Goal: Check status: Check status

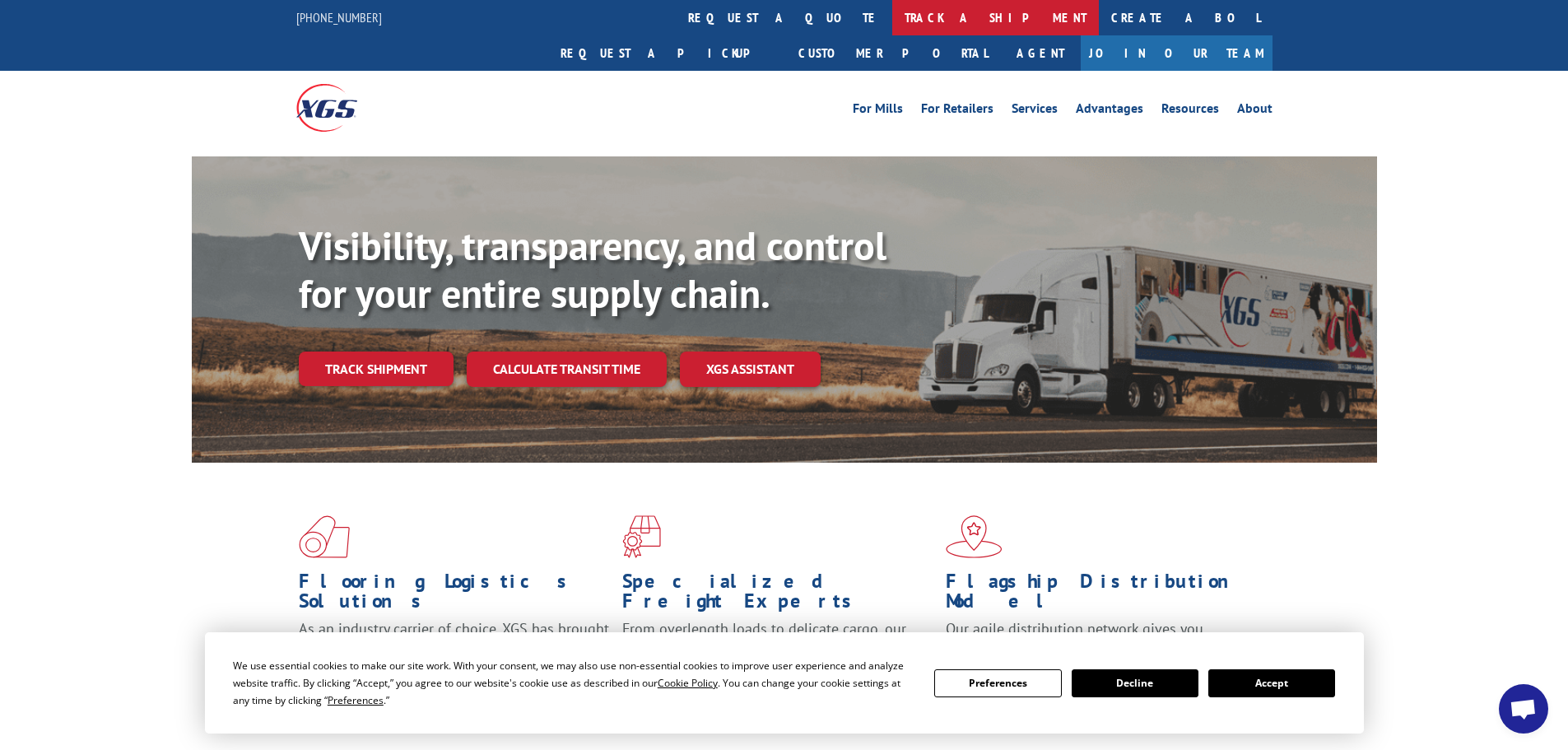
click at [892, 23] on link "track a shipment" at bounding box center [995, 17] width 207 height 35
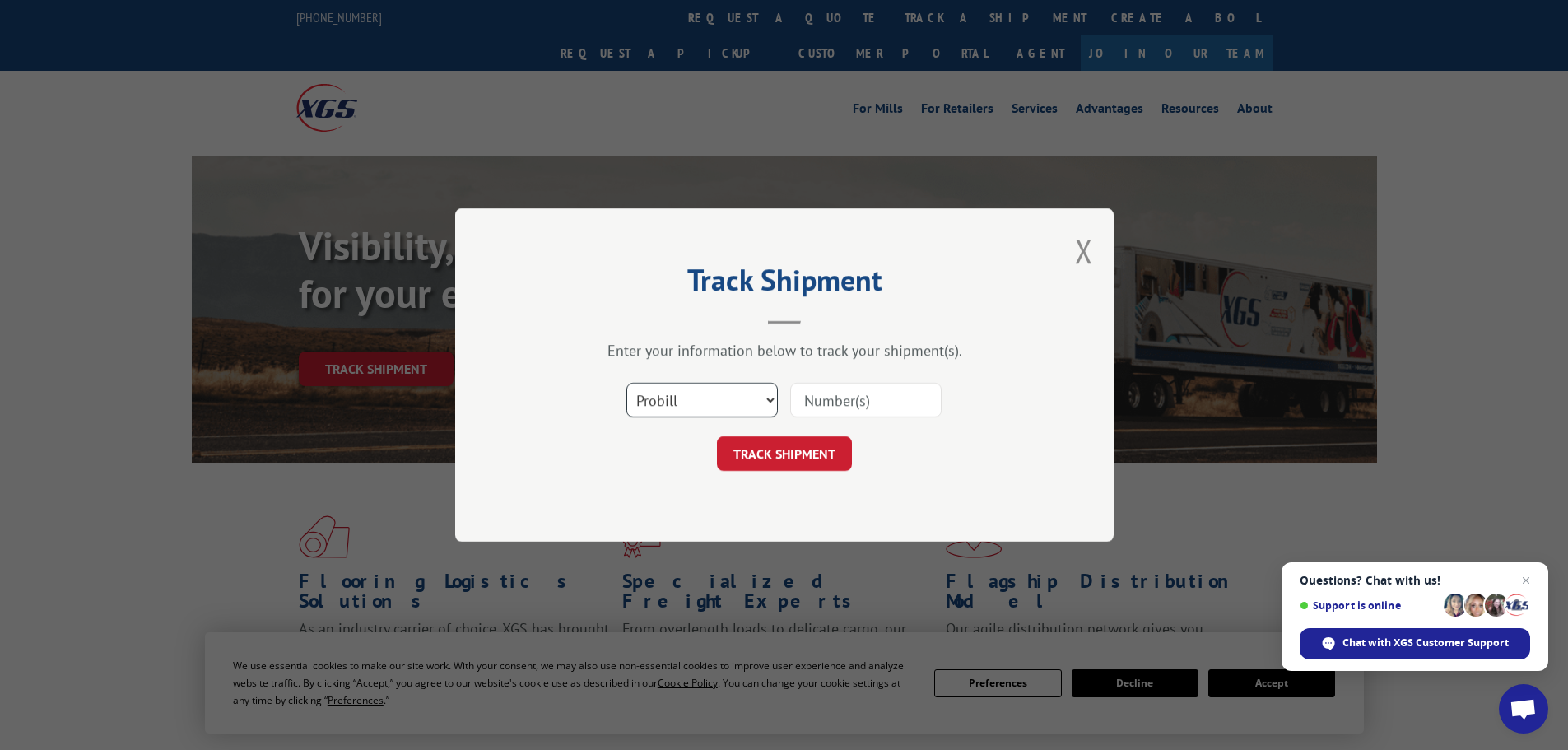
click at [769, 403] on select "Select category... Probill BOL PO" at bounding box center [702, 400] width 151 height 34
select select "bol"
click at [626, 383] on select "Select category... Probill BOL PO" at bounding box center [702, 400] width 151 height 34
click at [820, 405] on input at bounding box center [865, 400] width 151 height 34
paste input "477425"
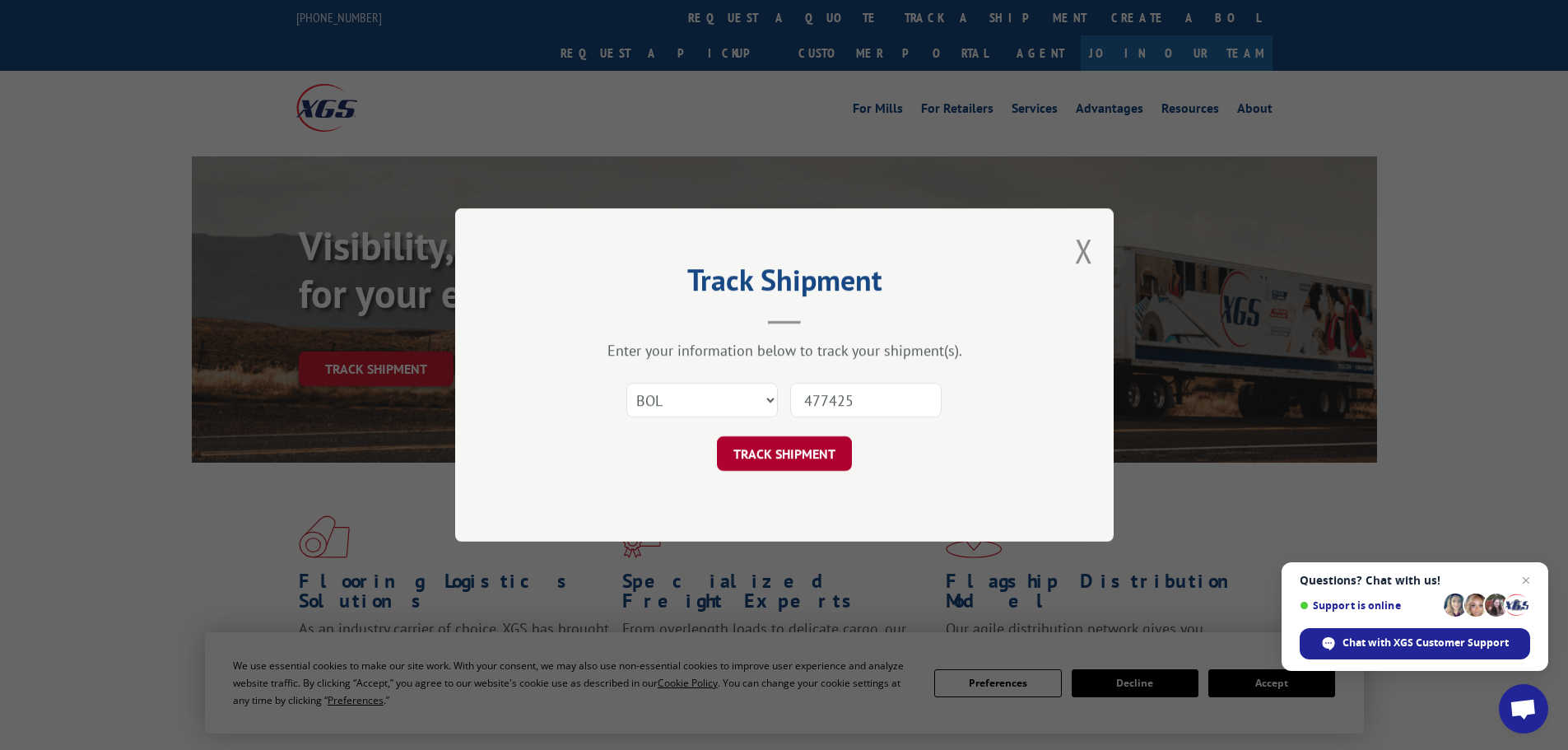
type input "477425"
click at [786, 448] on button "TRACK SHIPMENT" at bounding box center [784, 453] width 135 height 34
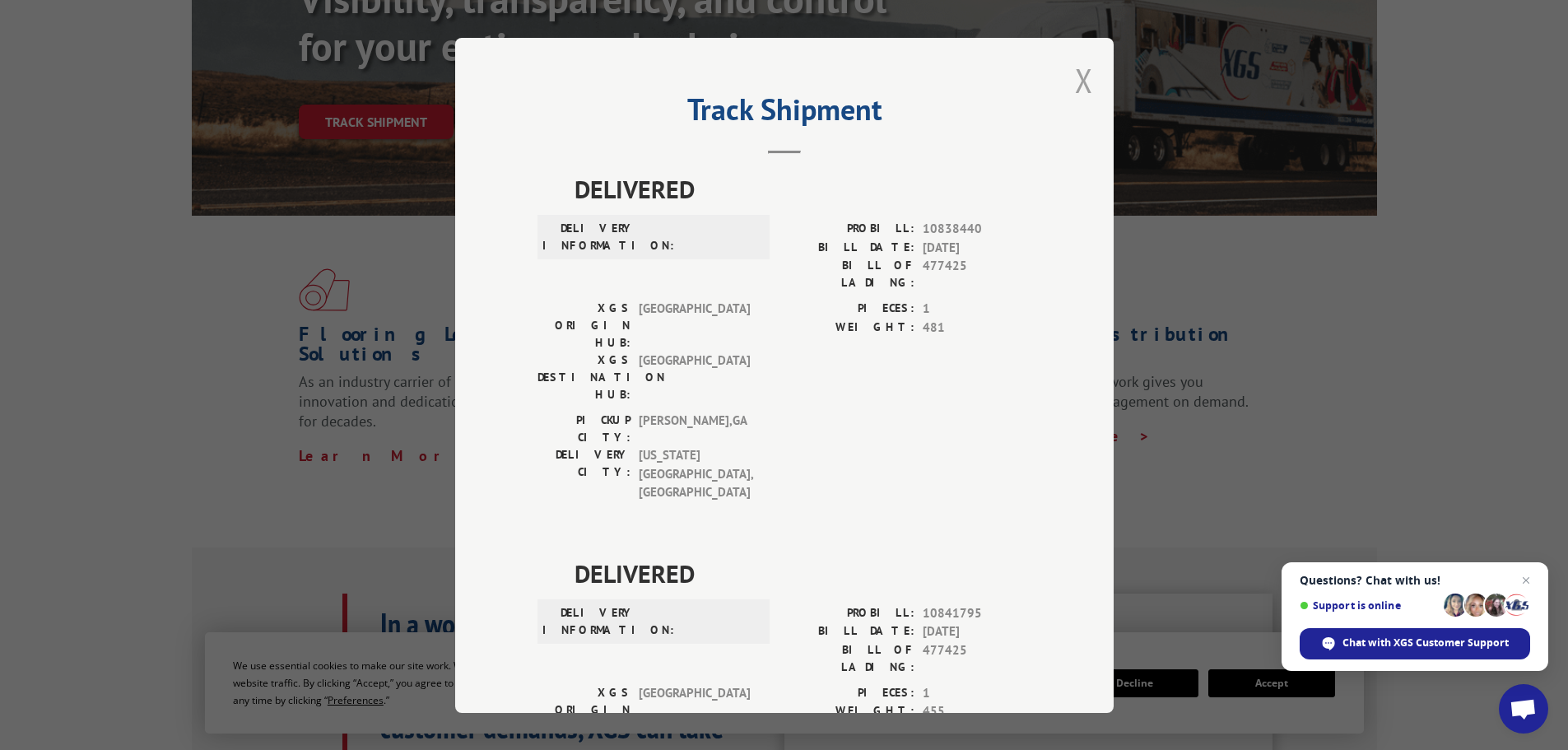
click at [1078, 79] on button "Close modal" at bounding box center [1083, 80] width 18 height 44
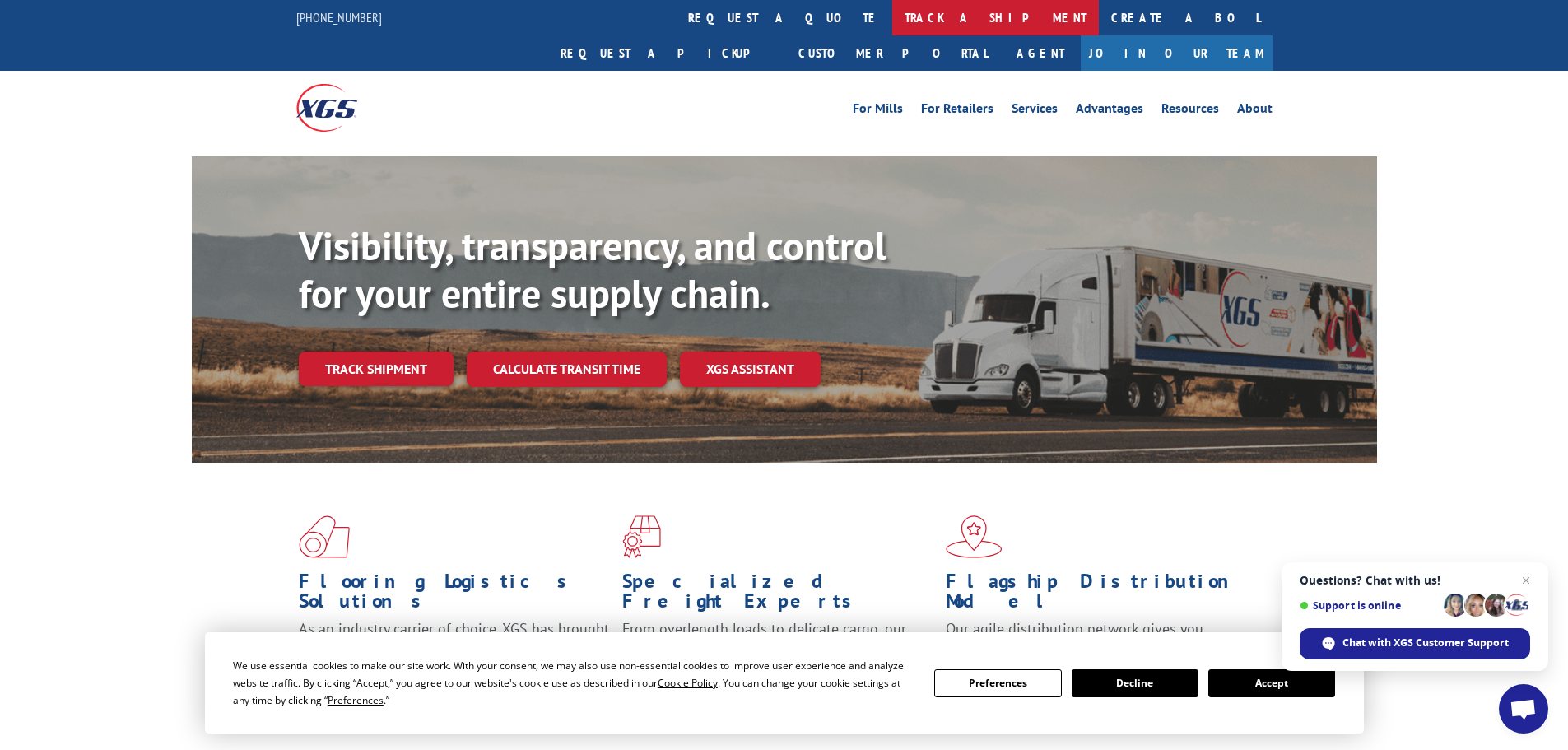
click at [892, 15] on link "track a shipment" at bounding box center [995, 17] width 207 height 35
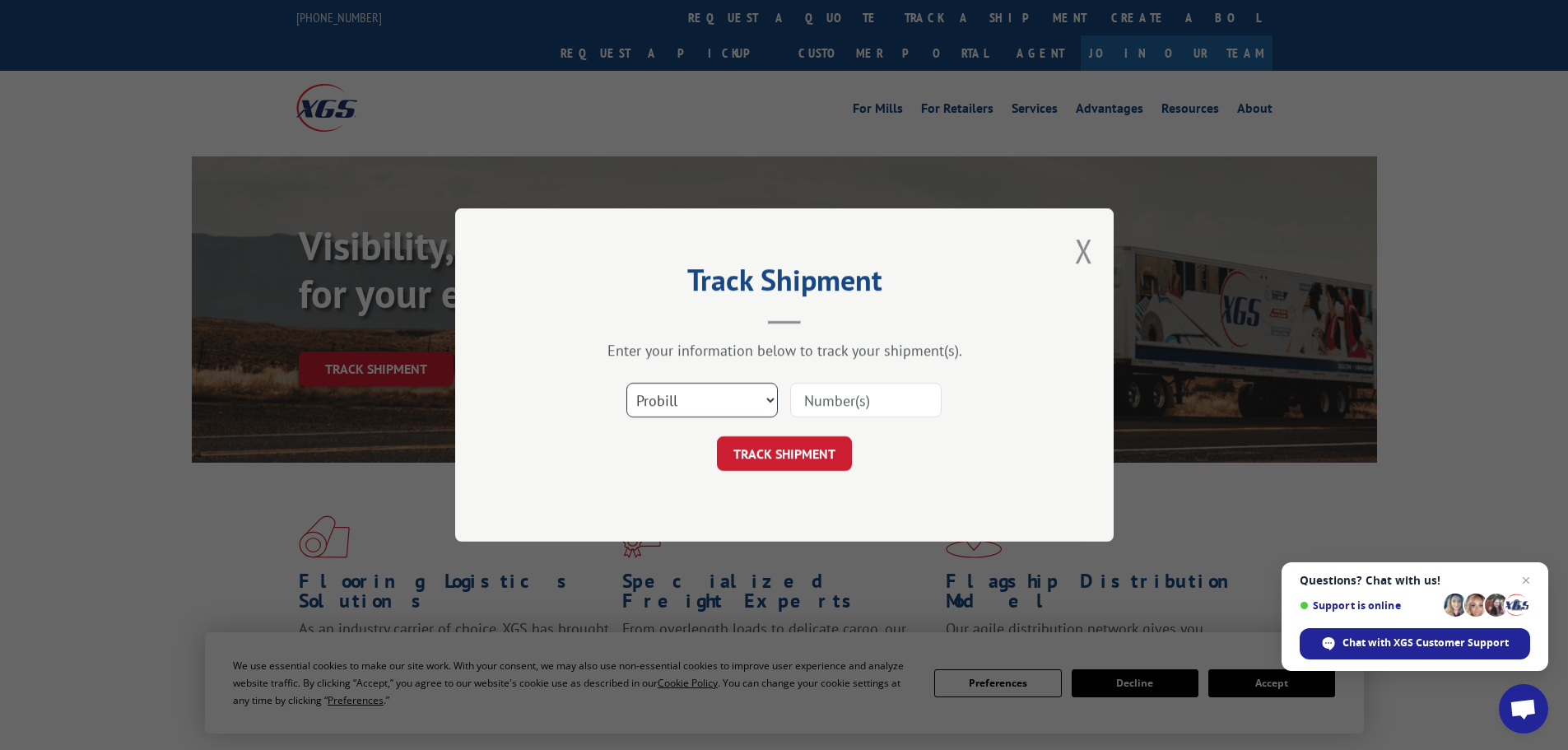
click at [688, 397] on select "Select category... Probill BOL PO" at bounding box center [702, 400] width 151 height 34
select select "po"
click at [626, 383] on select "Select category... Probill BOL PO" at bounding box center [702, 400] width 151 height 34
click at [841, 391] on input at bounding box center [865, 400] width 151 height 34
type input "01533235"
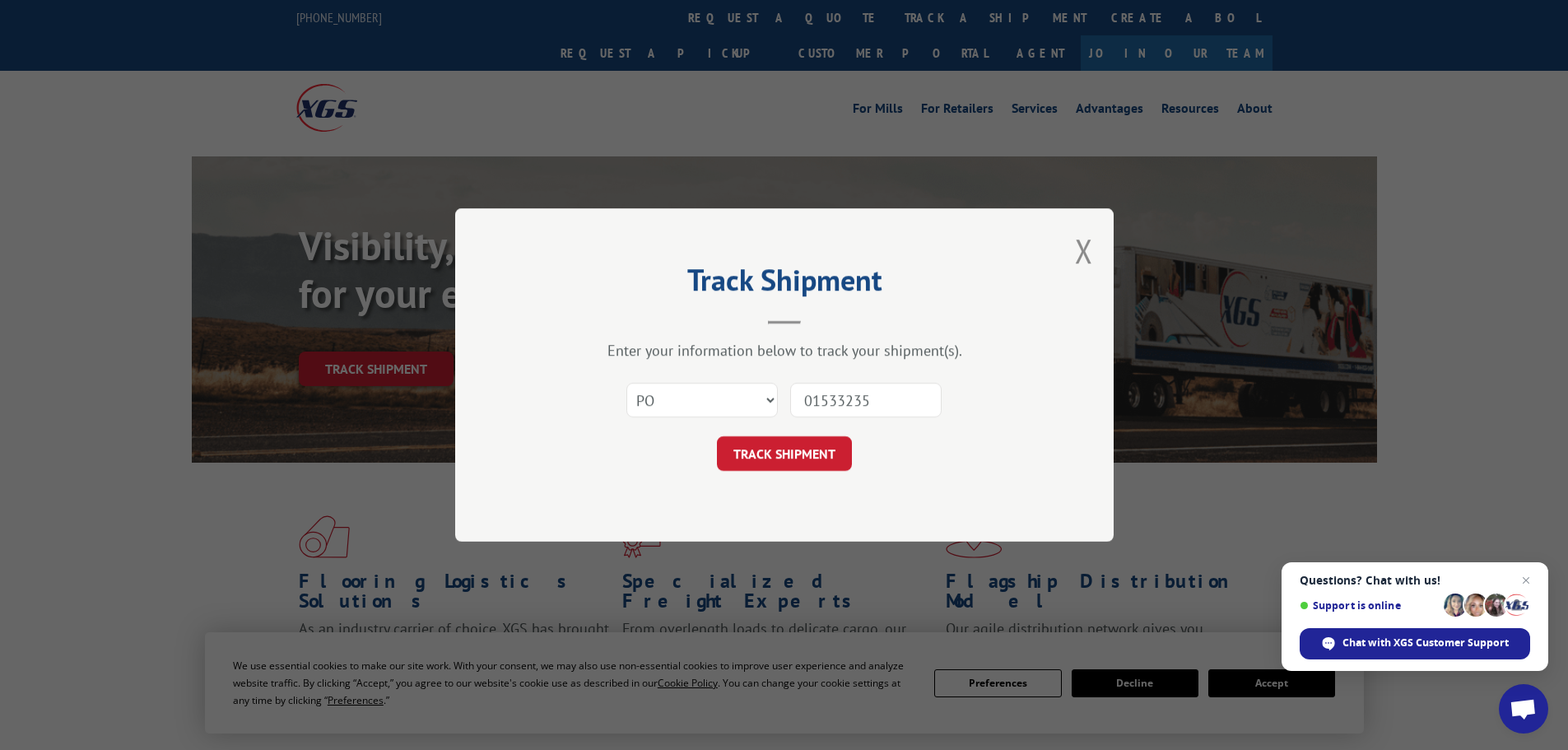
click at [717, 436] on button "TRACK SHIPMENT" at bounding box center [784, 453] width 135 height 34
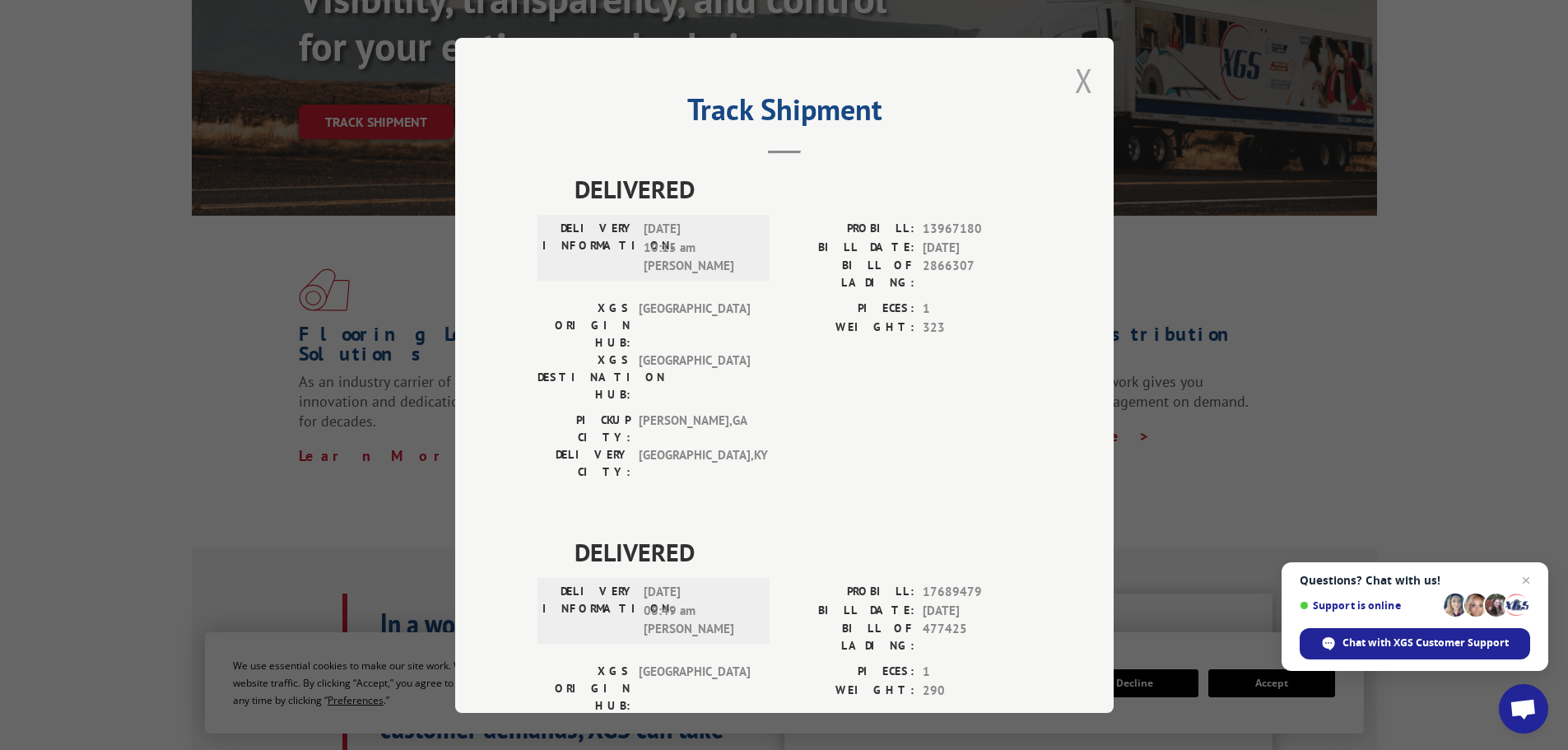
click at [1078, 88] on button "Close modal" at bounding box center [1083, 80] width 18 height 44
